Goal: Task Accomplishment & Management: Use online tool/utility

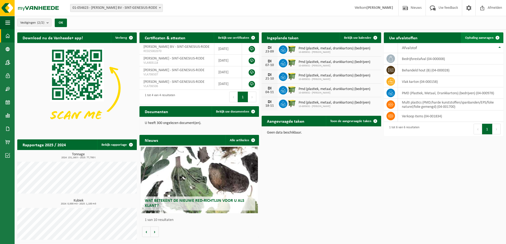
click at [479, 37] on span "Ophaling aanvragen" at bounding box center [479, 37] width 28 height 3
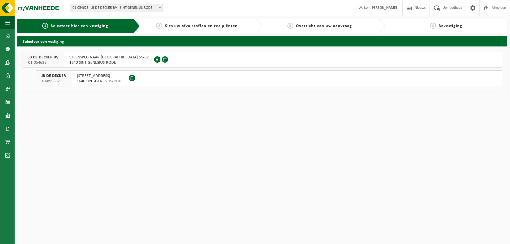
click at [96, 78] on span "HALLESESTEENWEG 53" at bounding box center [100, 75] width 47 height 5
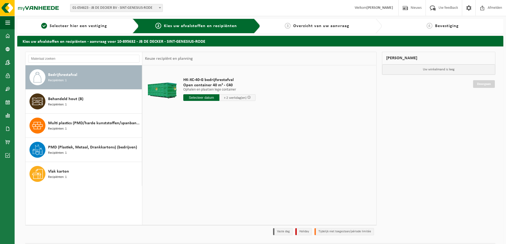
click at [96, 78] on div "Bedrijfsrestafval Recipiënten: 1" at bounding box center [94, 77] width 92 height 16
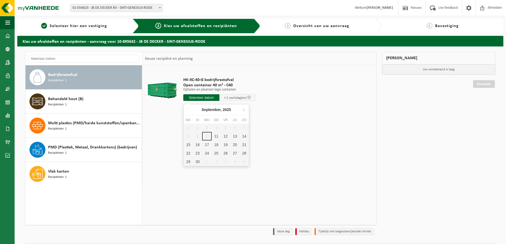
click at [202, 98] on input "text" at bounding box center [201, 97] width 36 height 7
click at [216, 134] on div "11" at bounding box center [216, 136] width 9 height 8
type input "Van 2025-09-11"
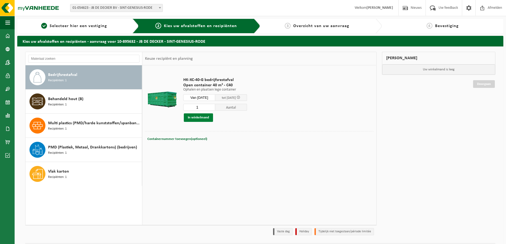
click at [197, 117] on button "In winkelmand" at bounding box center [198, 117] width 29 height 8
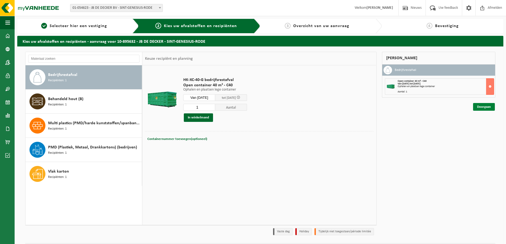
click at [483, 106] on link "Doorgaan" at bounding box center [484, 107] width 22 height 8
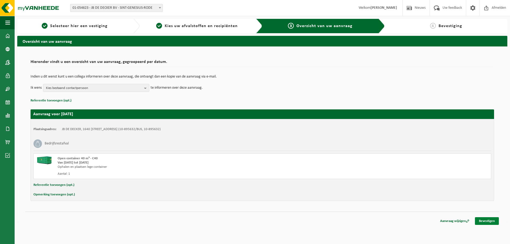
click at [488, 221] on link "Bevestigen" at bounding box center [487, 221] width 24 height 8
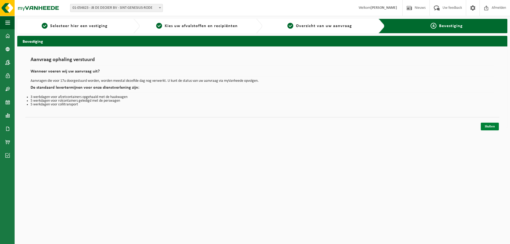
click at [488, 126] on link "Sluiten" at bounding box center [489, 127] width 18 height 8
